Goal: Communication & Community: Answer question/provide support

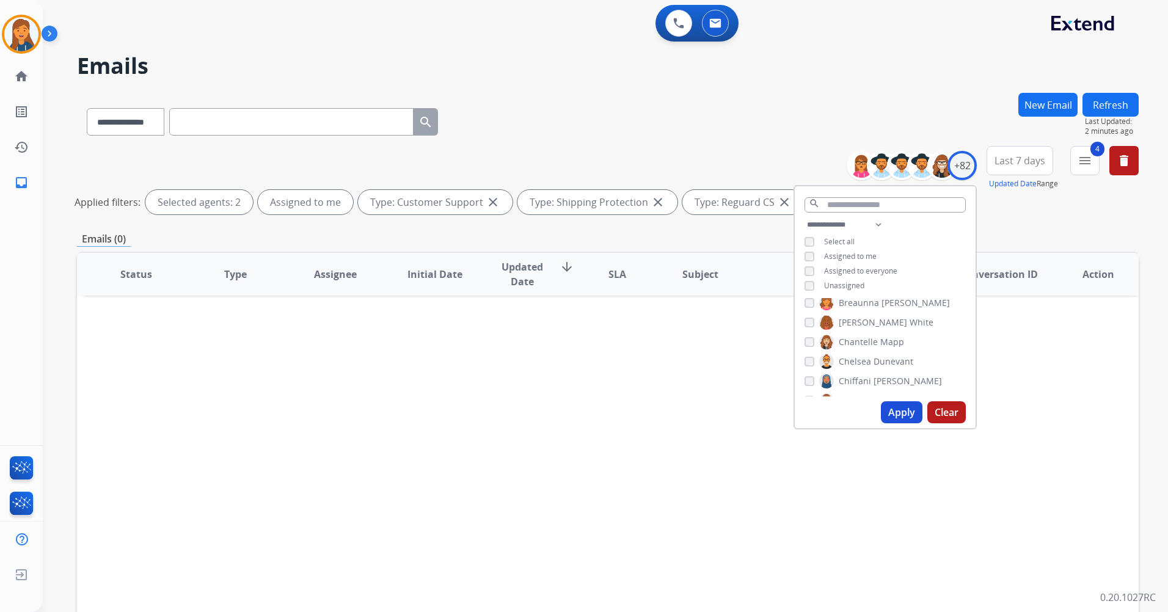
click at [894, 412] on button "Apply" at bounding box center [902, 412] width 42 height 22
click at [555, 398] on div "Status Type Assignee Initial Date Updated Date arrow_downward SLA Subject Custo…" at bounding box center [607, 456] width 1061 height 409
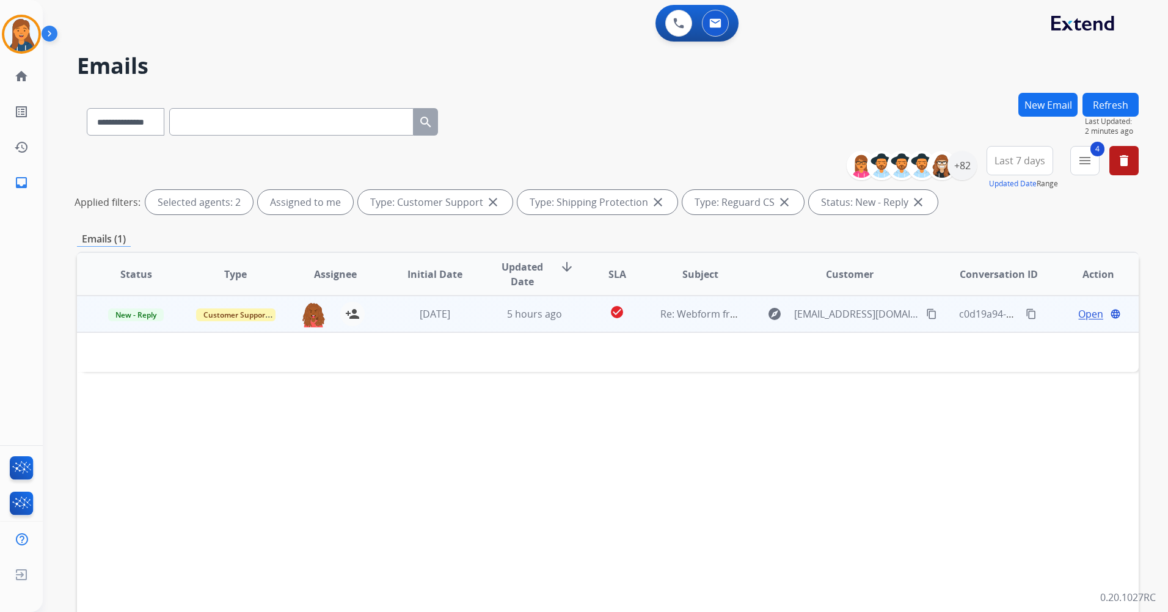
click at [533, 322] on td "5 hours ago" at bounding box center [525, 314] width 100 height 37
click at [530, 315] on span "5 hours ago" at bounding box center [534, 314] width 55 height 13
click at [1085, 315] on span "Open" at bounding box center [1090, 314] width 25 height 15
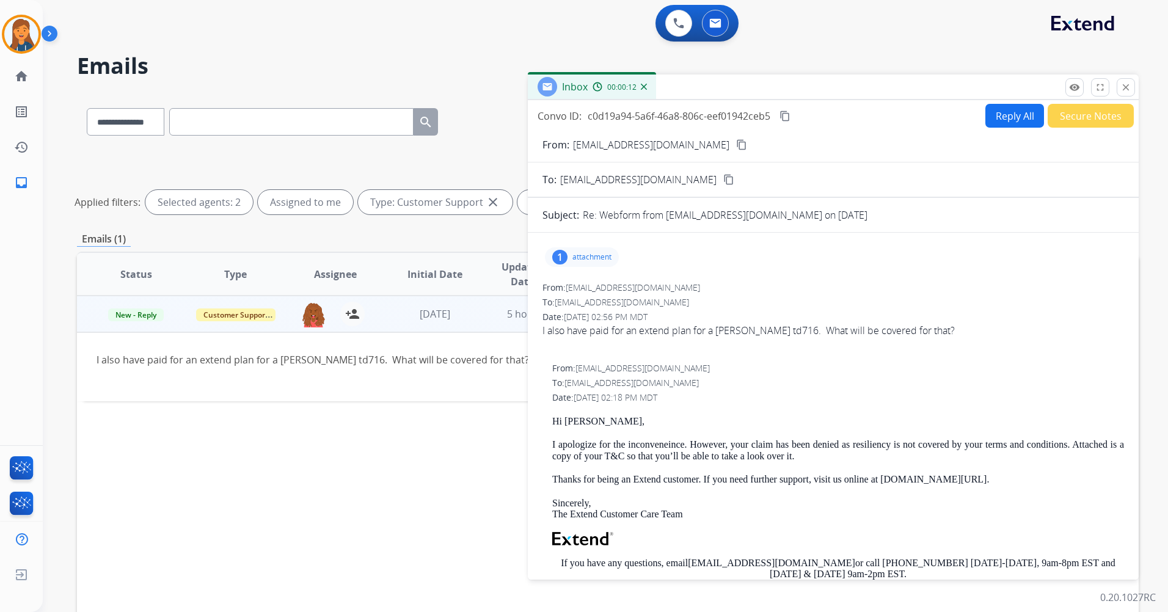
click at [736, 144] on mat-icon "content_copy" at bounding box center [741, 144] width 11 height 11
click at [999, 111] on button "Reply All" at bounding box center [1014, 116] width 59 height 24
select select "**********"
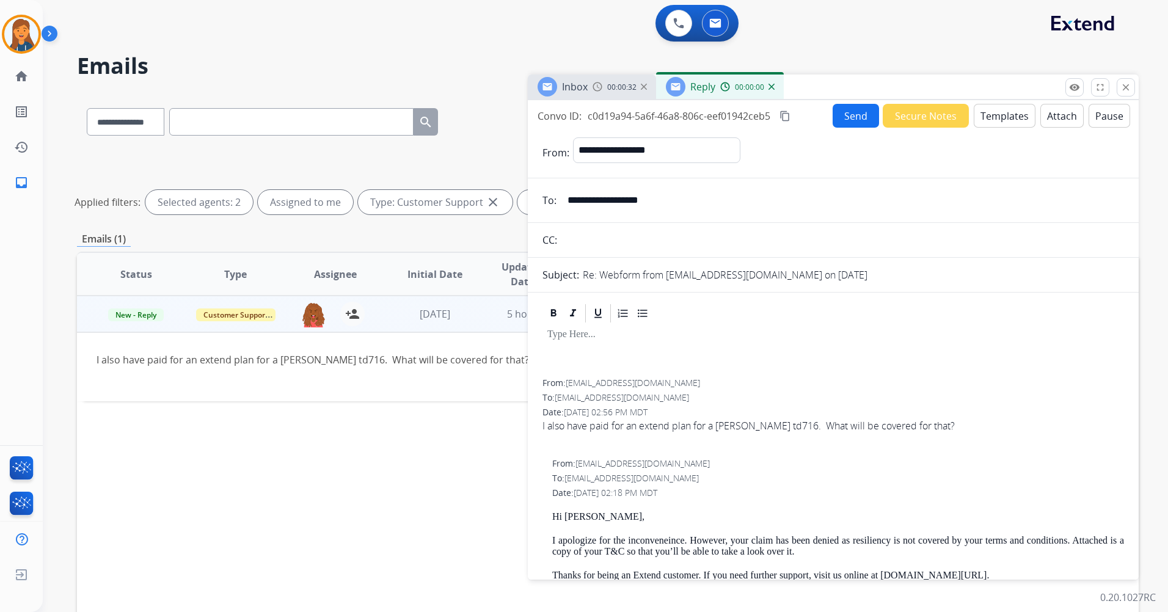
click at [1017, 112] on button "Templates" at bounding box center [1005, 116] width 62 height 24
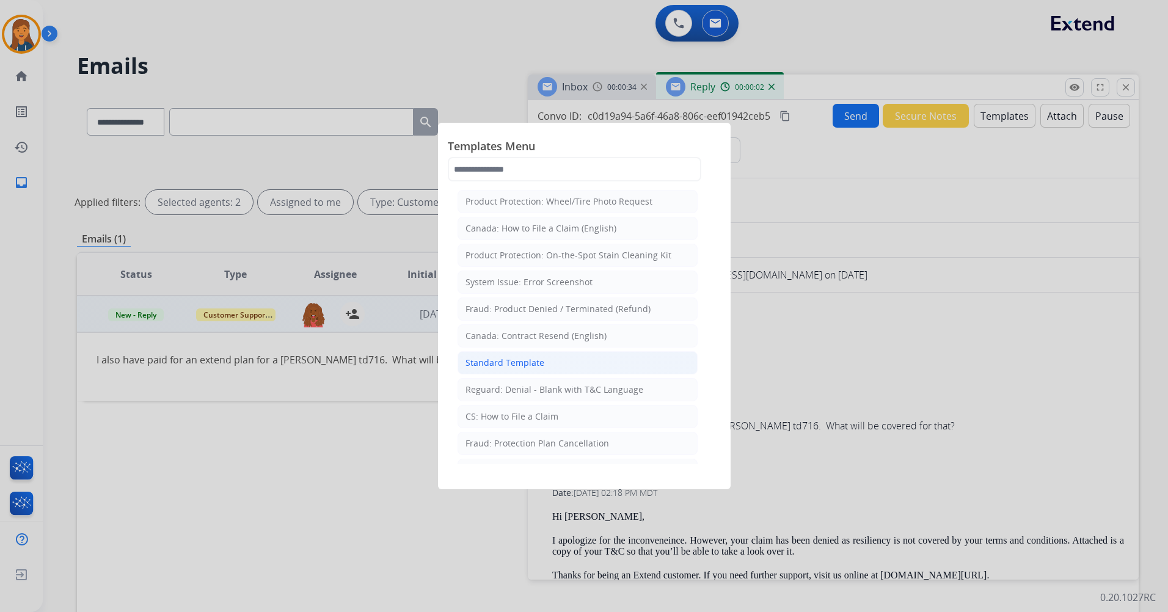
scroll to position [61, 0]
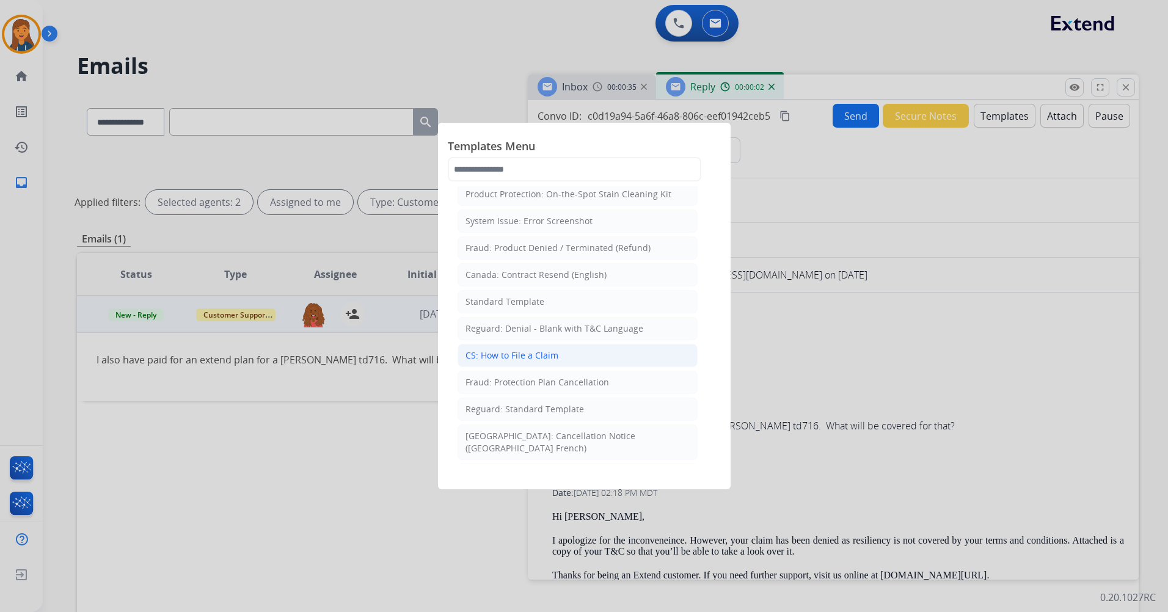
click at [531, 350] on div "CS: How to File a Claim" at bounding box center [511, 355] width 93 height 12
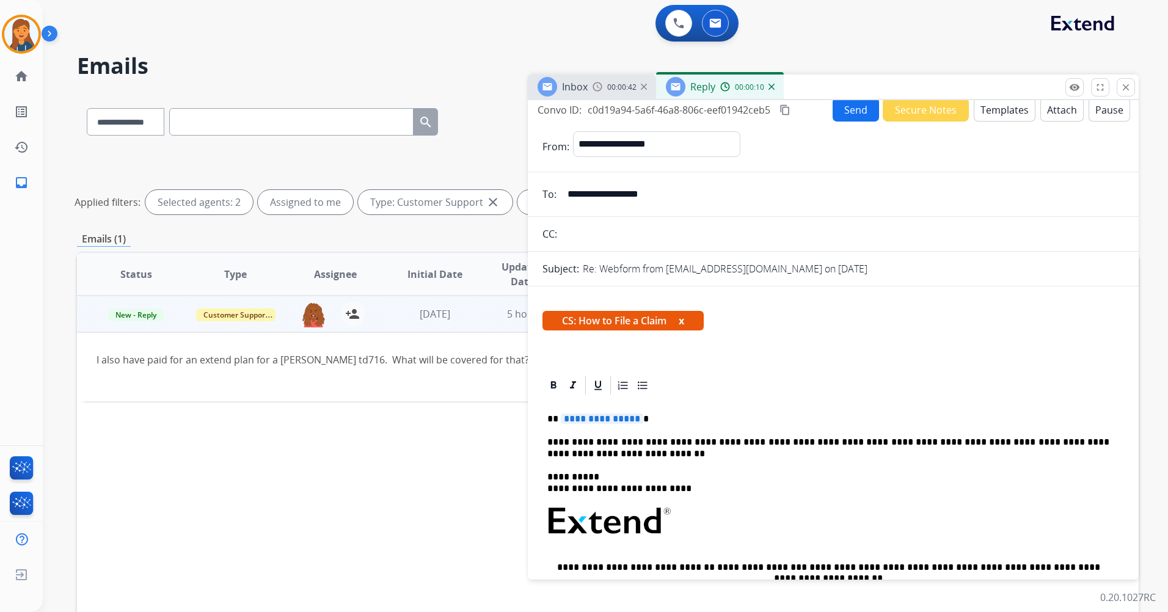
scroll to position [0, 0]
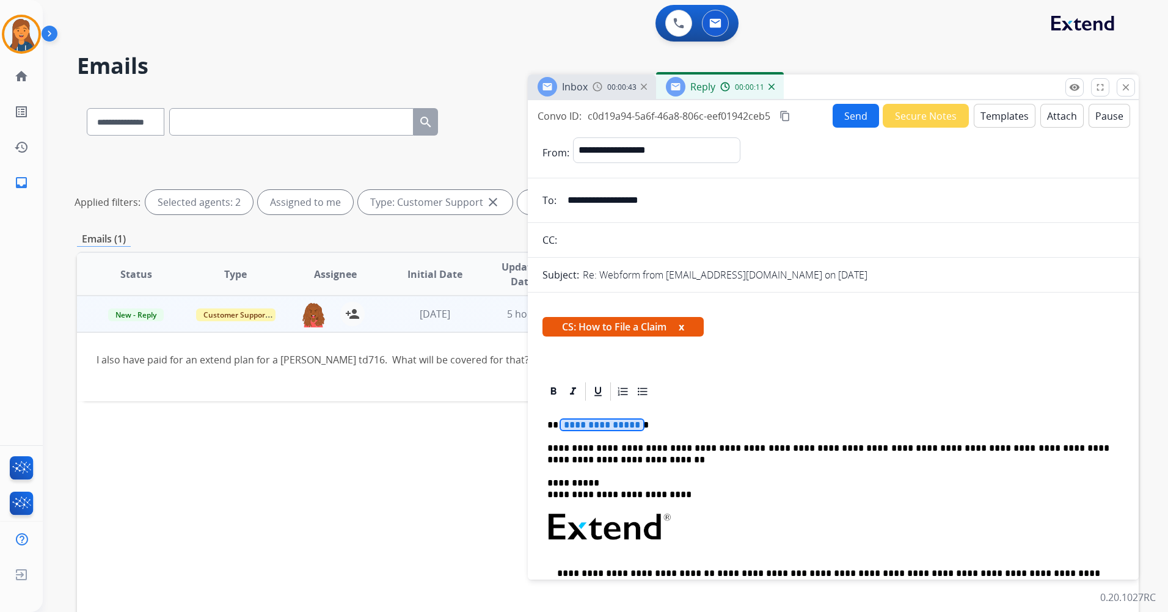
click at [580, 427] on span "**********" at bounding box center [602, 425] width 82 height 10
click at [851, 112] on button "Send" at bounding box center [855, 116] width 46 height 24
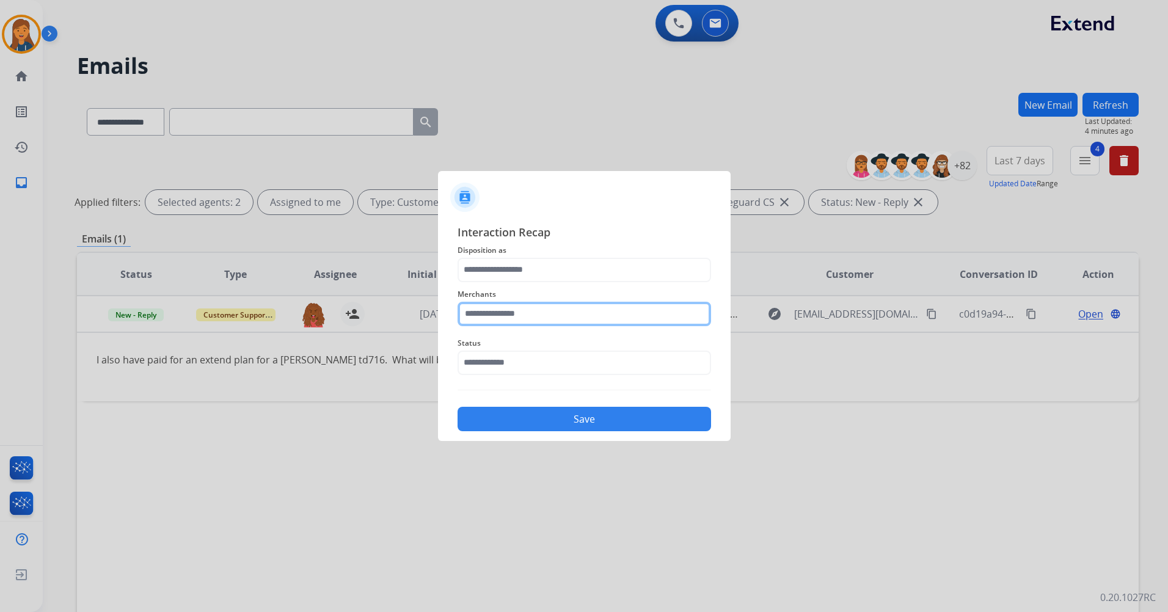
click at [489, 308] on input "text" at bounding box center [583, 314] width 253 height 24
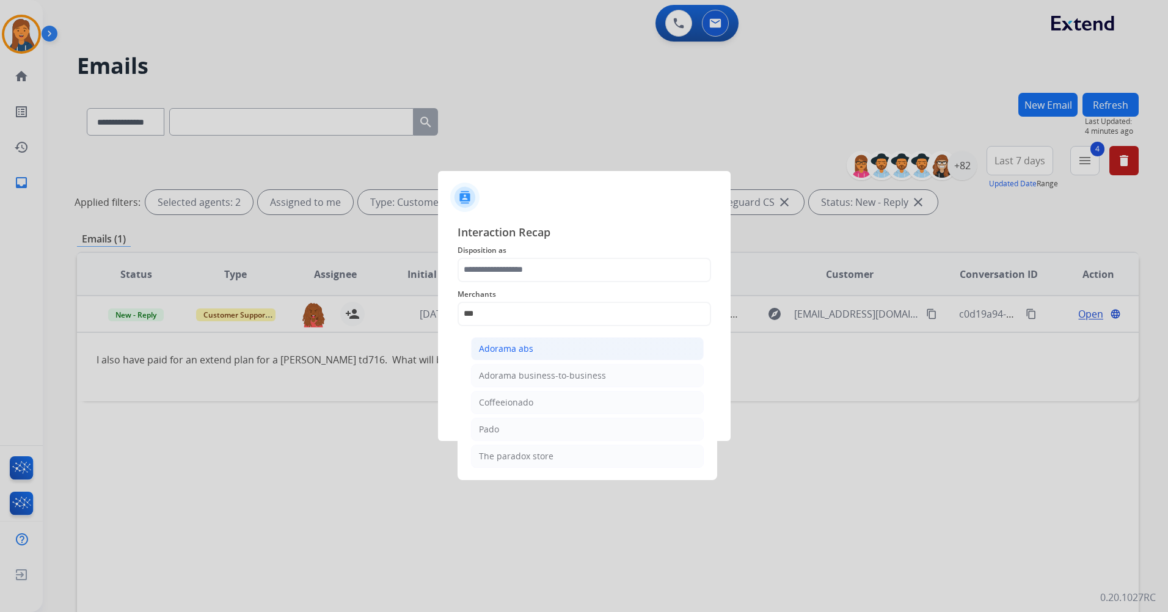
click at [498, 345] on div "Adorama abs" at bounding box center [506, 349] width 54 height 12
type input "**********"
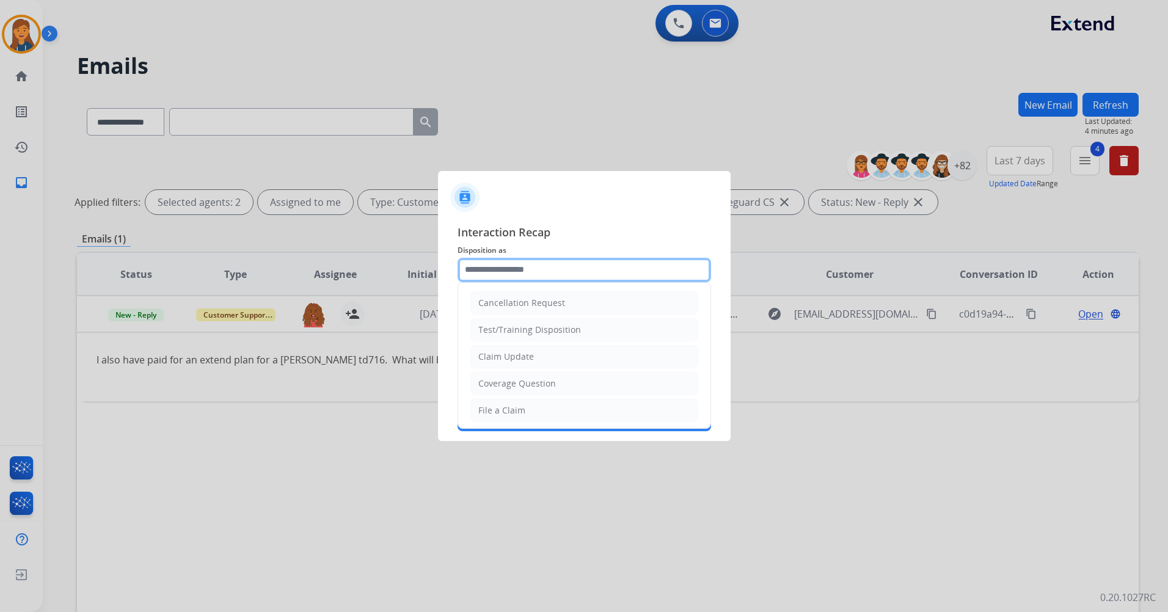
click at [500, 272] on input "text" at bounding box center [583, 270] width 253 height 24
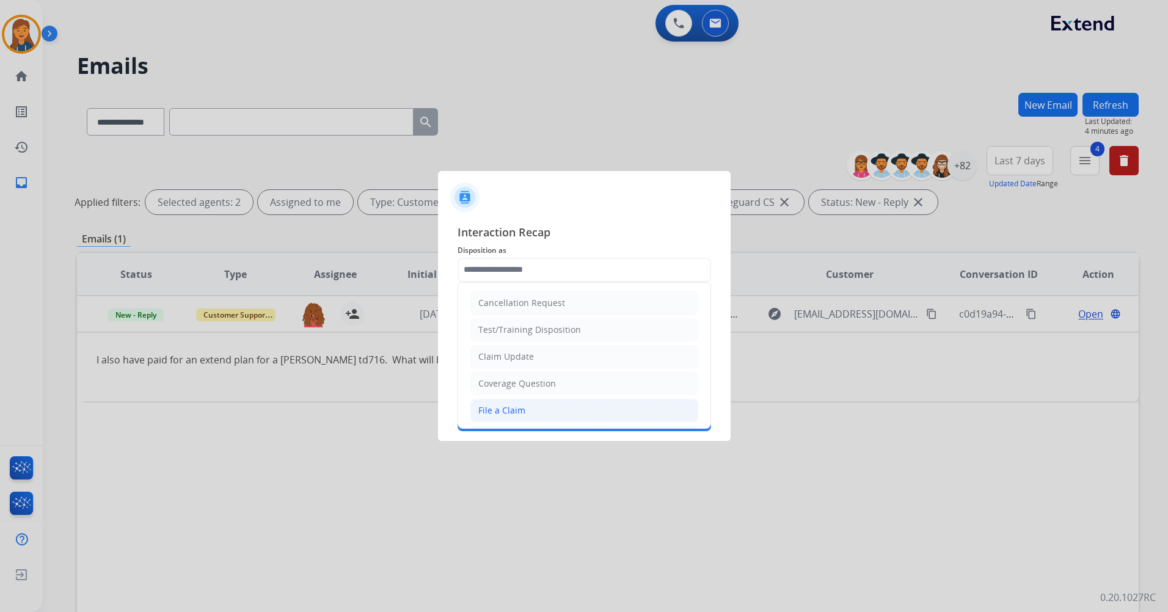
click at [493, 406] on div "File a Claim" at bounding box center [501, 410] width 47 height 12
type input "**********"
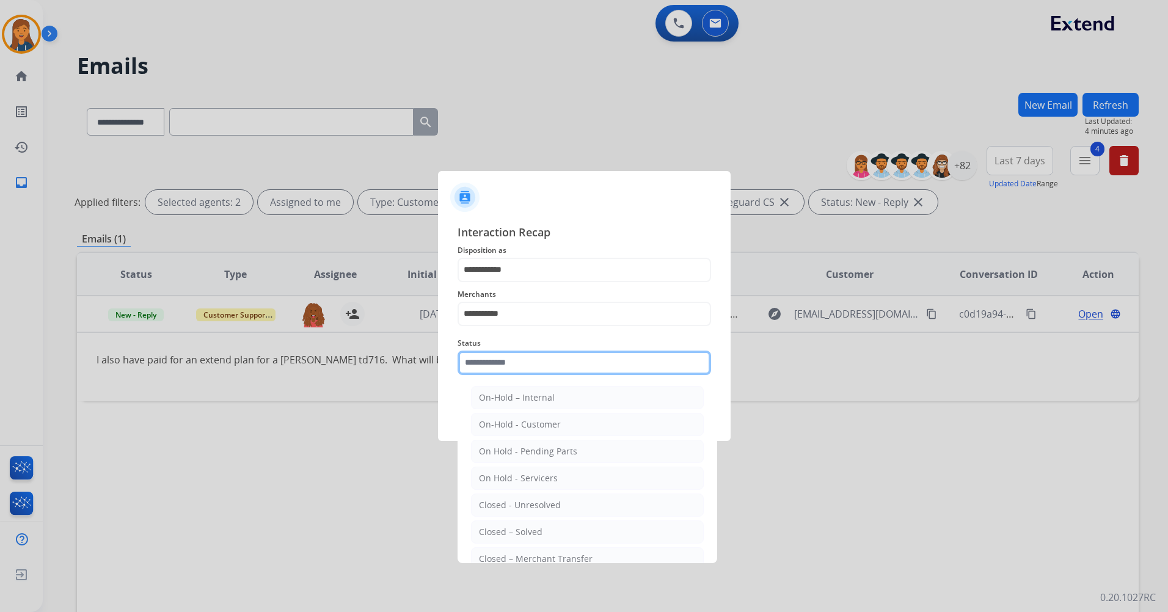
click at [504, 351] on input "text" at bounding box center [583, 363] width 253 height 24
click at [514, 530] on div "Closed – Solved" at bounding box center [511, 532] width 64 height 12
type input "**********"
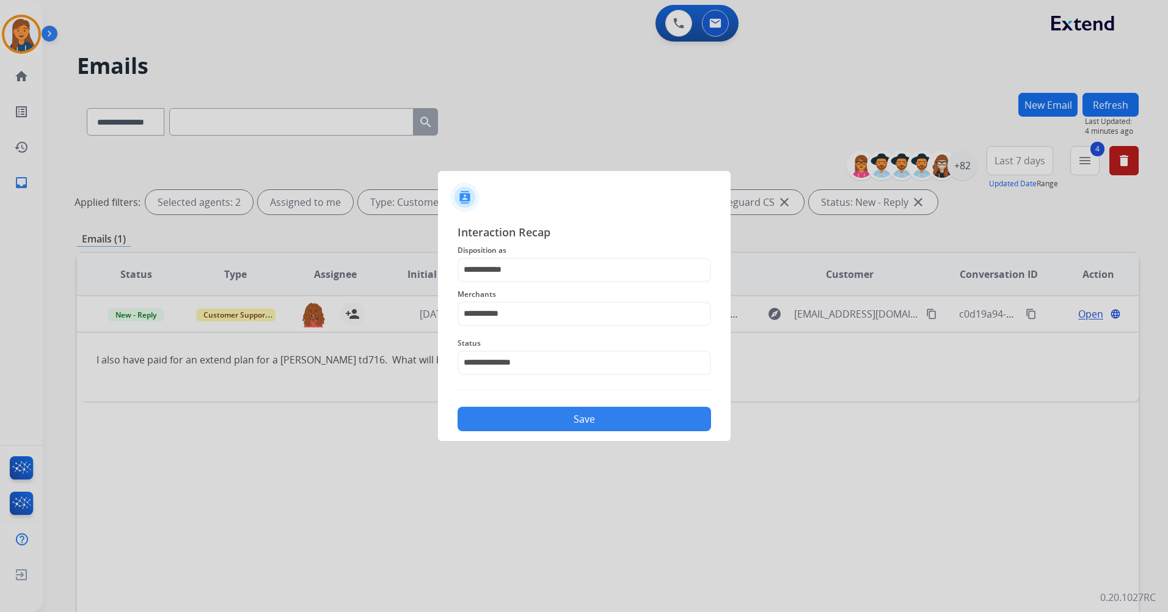
click at [505, 418] on button "Save" at bounding box center [583, 419] width 253 height 24
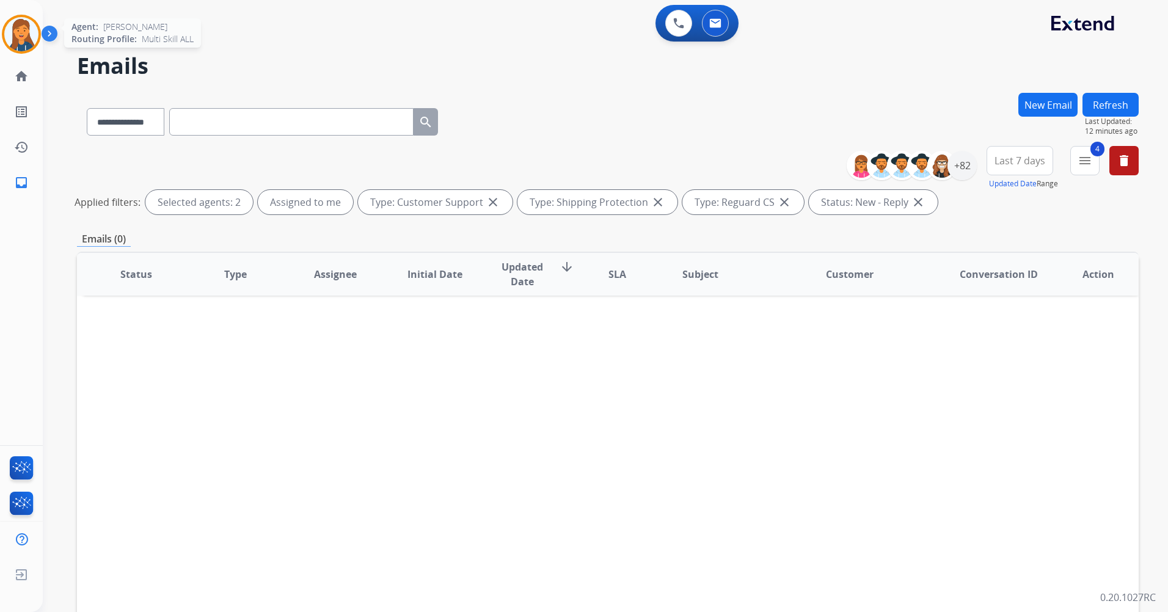
click at [15, 42] on img at bounding box center [21, 34] width 34 height 34
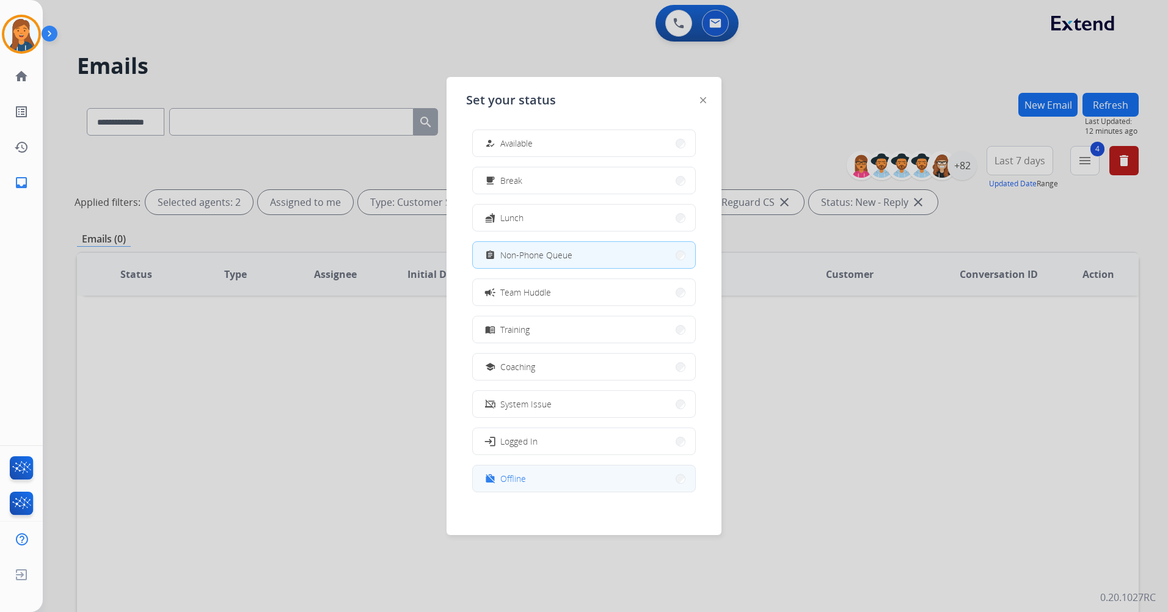
click at [540, 481] on button "work_off Offline" at bounding box center [584, 478] width 222 height 26
